Goal: Task Accomplishment & Management: Use online tool/utility

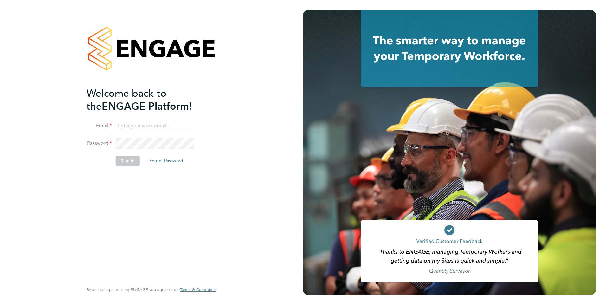
type input "luana@borneltd.com"
click at [133, 162] on button "Sign In" at bounding box center [128, 161] width 24 height 10
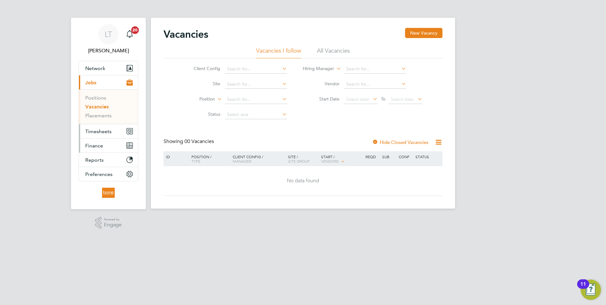
drag, startPoint x: 99, startPoint y: 129, endPoint x: 106, endPoint y: 140, distance: 12.7
click at [99, 129] on span "Timesheets" at bounding box center [98, 131] width 26 height 6
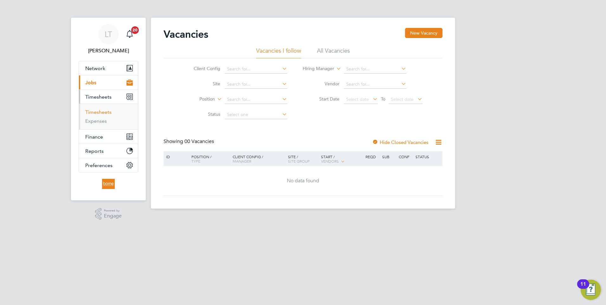
click at [104, 112] on link "Timesheets" at bounding box center [98, 112] width 26 height 6
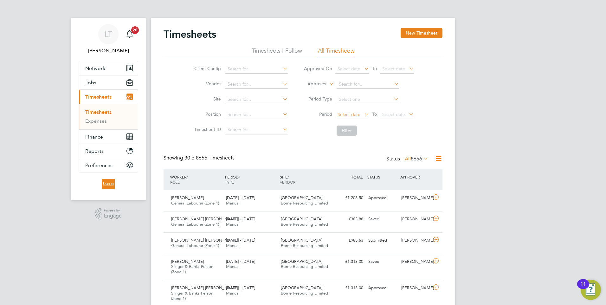
click at [338, 116] on span "Select date" at bounding box center [349, 115] width 23 height 6
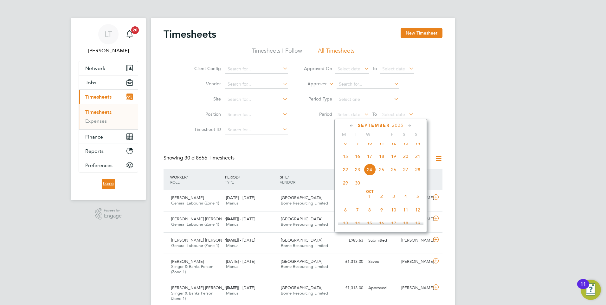
click at [344, 162] on span "15" at bounding box center [346, 156] width 12 height 12
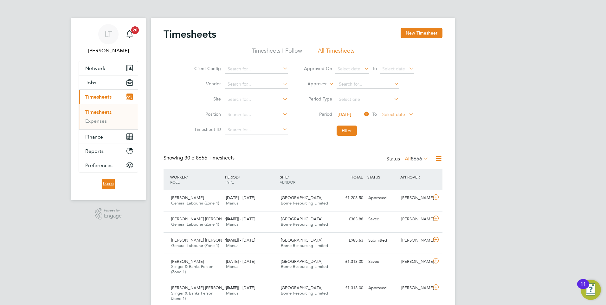
click at [381, 116] on span "Select date" at bounding box center [397, 115] width 34 height 9
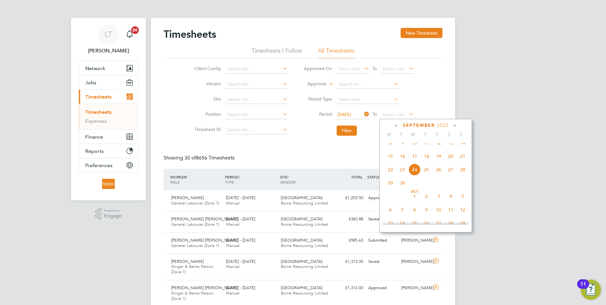
click at [464, 162] on span "21" at bounding box center [463, 156] width 12 height 12
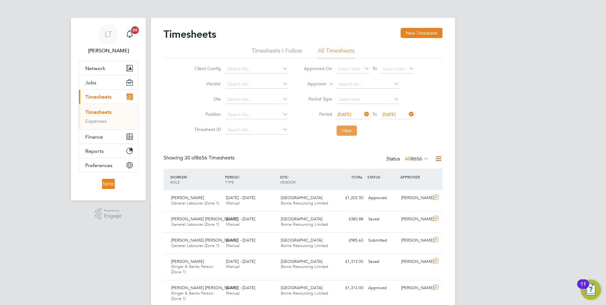
click at [349, 130] on button "Filter" at bounding box center [347, 131] width 20 height 10
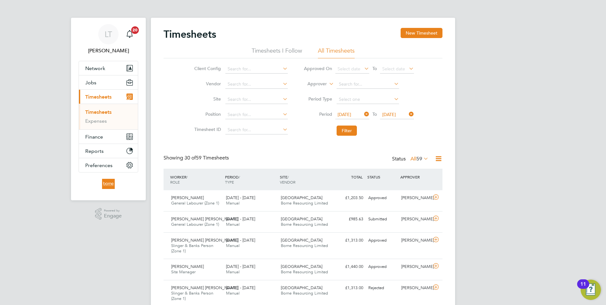
click at [437, 159] on icon at bounding box center [439, 159] width 8 height 8
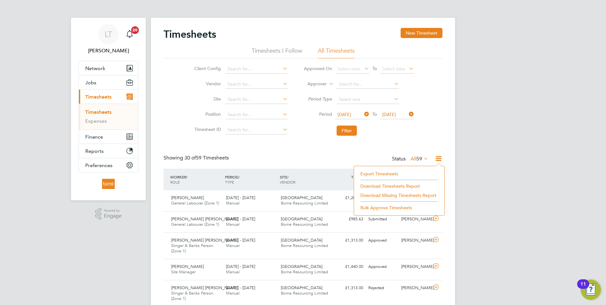
click at [383, 186] on li "Download Timesheets Report" at bounding box center [399, 186] width 84 height 9
